Goal: Check status: Check status

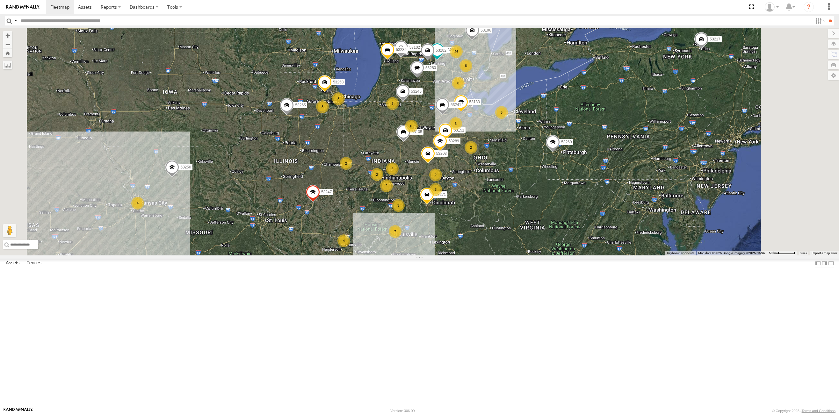
select select "**********"
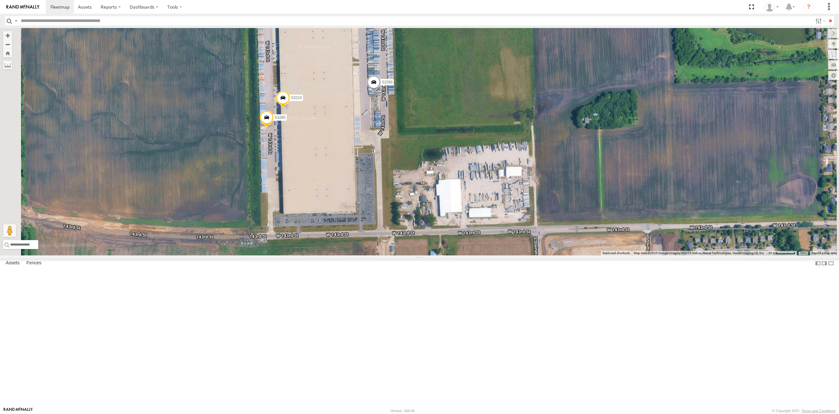
drag, startPoint x: 398, startPoint y: 201, endPoint x: 397, endPoint y: 214, distance: 12.1
click at [397, 214] on div "53271 53280 53106 53247 53209 53151 53258 53250 53203 53102 53289 53133 53105 5…" at bounding box center [419, 142] width 839 height 228
click at [381, 93] on span at bounding box center [374, 84] width 14 height 17
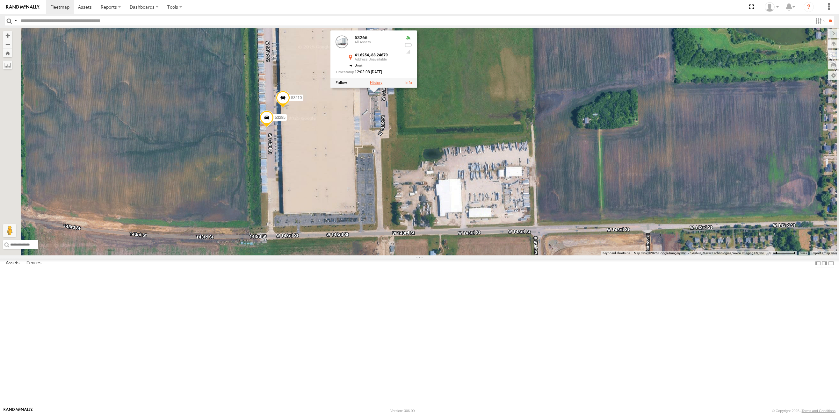
click at [382, 85] on label at bounding box center [376, 83] width 12 height 4
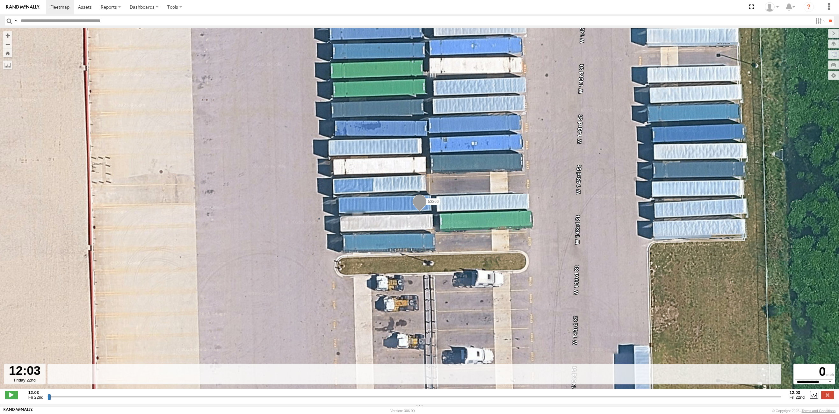
click at [6, 19] on input "button" at bounding box center [9, 20] width 8 height 9
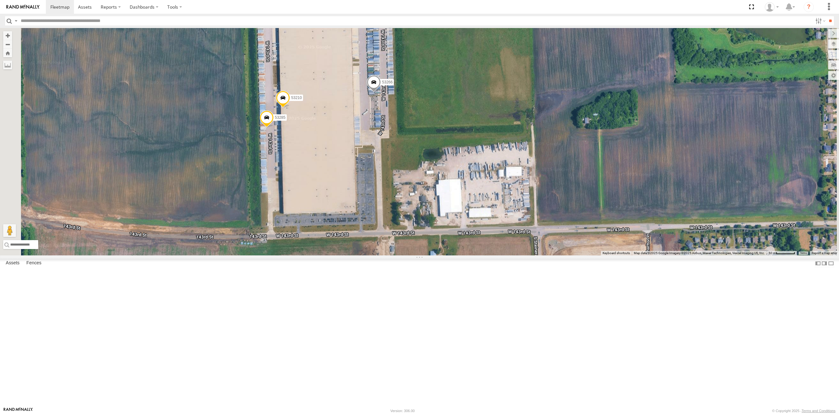
click at [273, 128] on span at bounding box center [266, 119] width 14 height 17
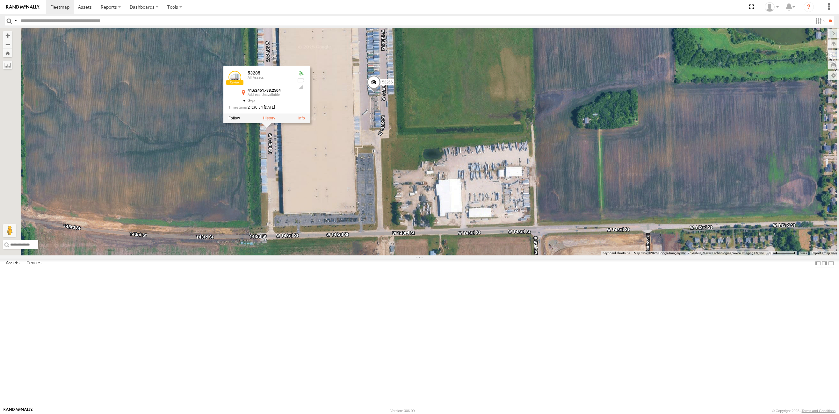
click at [275, 121] on label at bounding box center [269, 118] width 12 height 4
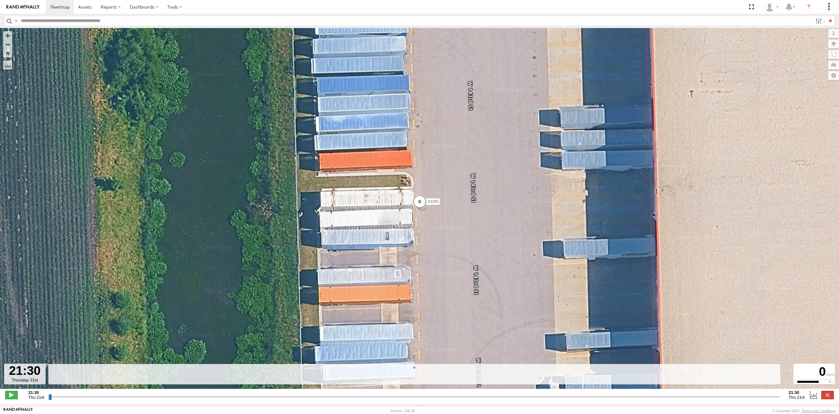
click at [10, 21] on input "button" at bounding box center [9, 20] width 8 height 9
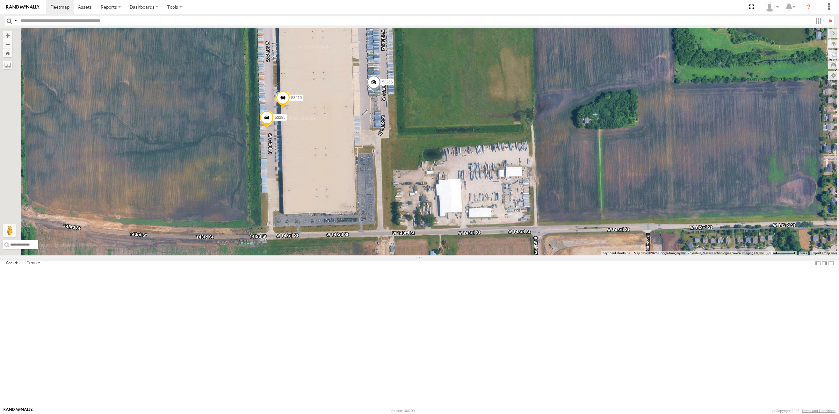
click at [290, 108] on span at bounding box center [283, 99] width 14 height 17
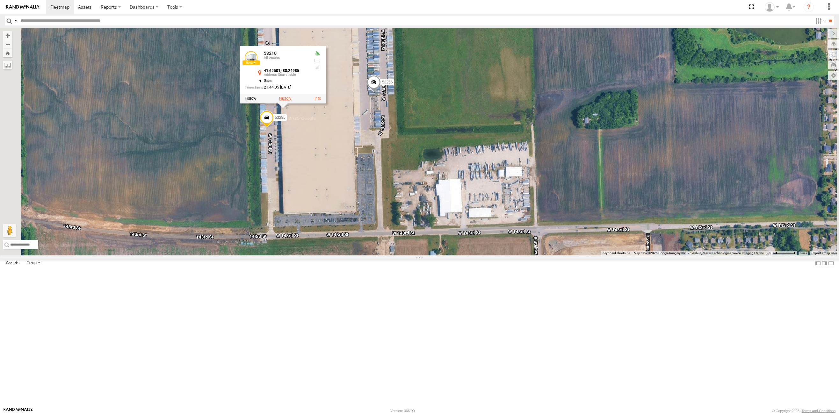
click at [291, 101] on label at bounding box center [285, 98] width 12 height 4
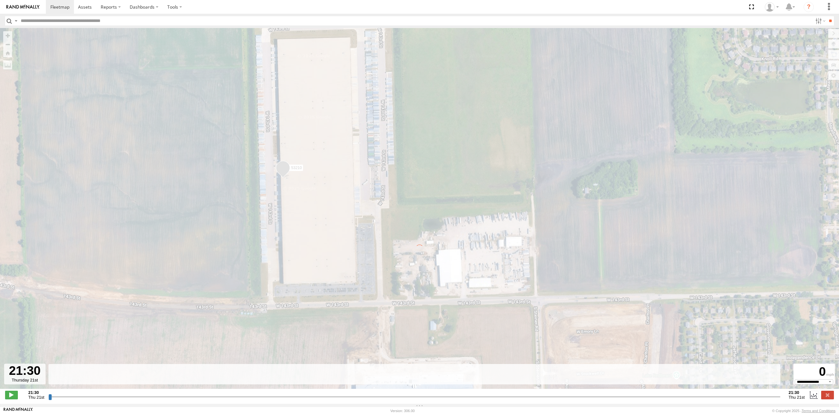
type input "**********"
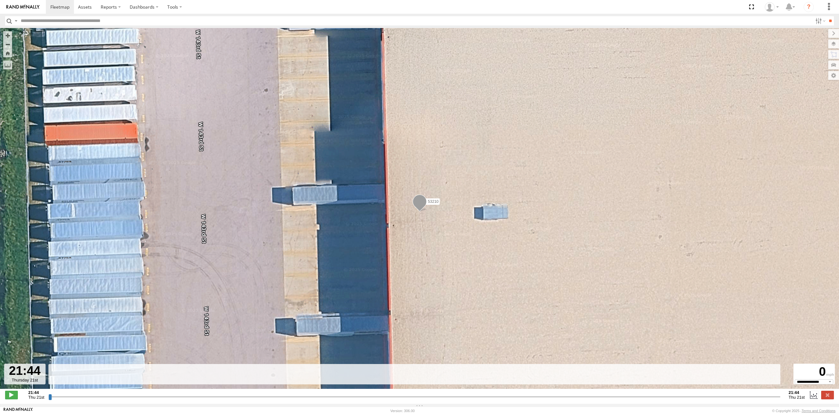
click at [8, 20] on input "button" at bounding box center [9, 20] width 8 height 9
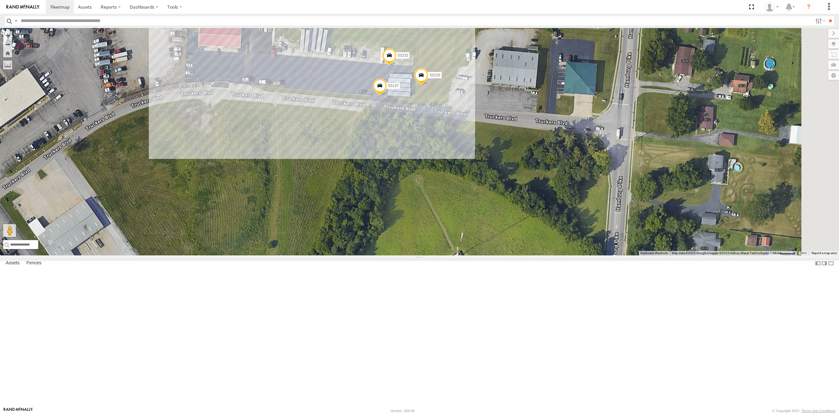
drag, startPoint x: 446, startPoint y: 192, endPoint x: 408, endPoint y: 154, distance: 54.3
click at [408, 154] on div "53206 53271 53147 53280 53216 53106 53223 53272 53247 53209 53225 53151 53222 5…" at bounding box center [419, 142] width 839 height 228
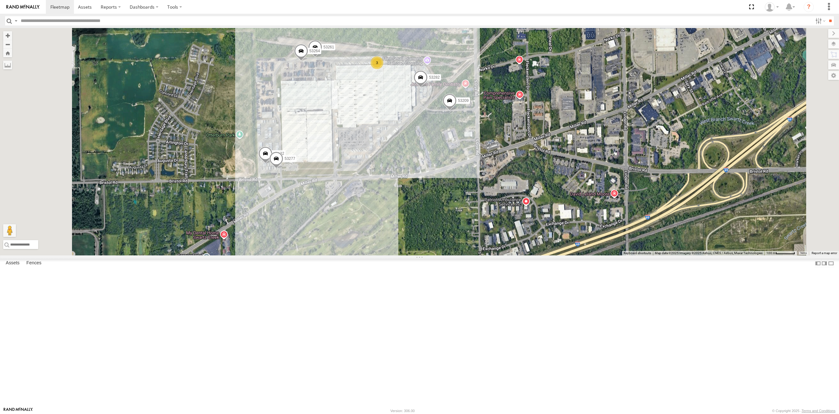
drag, startPoint x: 417, startPoint y: 164, endPoint x: 406, endPoint y: 144, distance: 22.7
click at [412, 180] on div "53271 53280 53106 53272 53247 53151 53222 53258 53250 53203 53102 53289 53133 5…" at bounding box center [419, 142] width 839 height 228
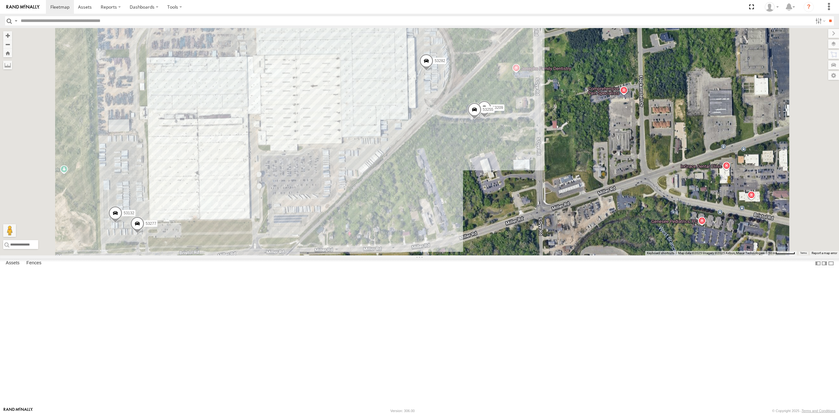
drag, startPoint x: 290, startPoint y: 313, endPoint x: 286, endPoint y: 263, distance: 49.9
click at [286, 256] on div "53271 53280 53106 53272 53247 53151 53222 53258 53250 53203 53102 53289 53133 5…" at bounding box center [419, 142] width 839 height 228
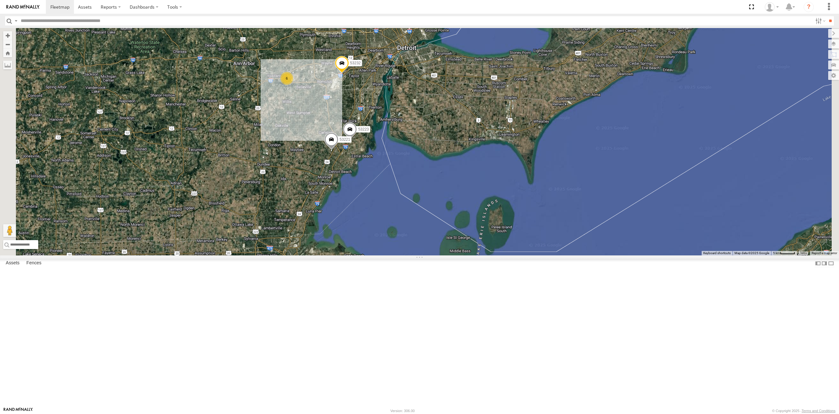
drag, startPoint x: 424, startPoint y: 96, endPoint x: 417, endPoint y: 186, distance: 90.8
click at [417, 186] on div "53271 53147 53280 53216 53106 53272 53230 53247 53225 53151 53222 53258 53103 5…" at bounding box center [419, 142] width 839 height 228
